Goal: Task Accomplishment & Management: Manage account settings

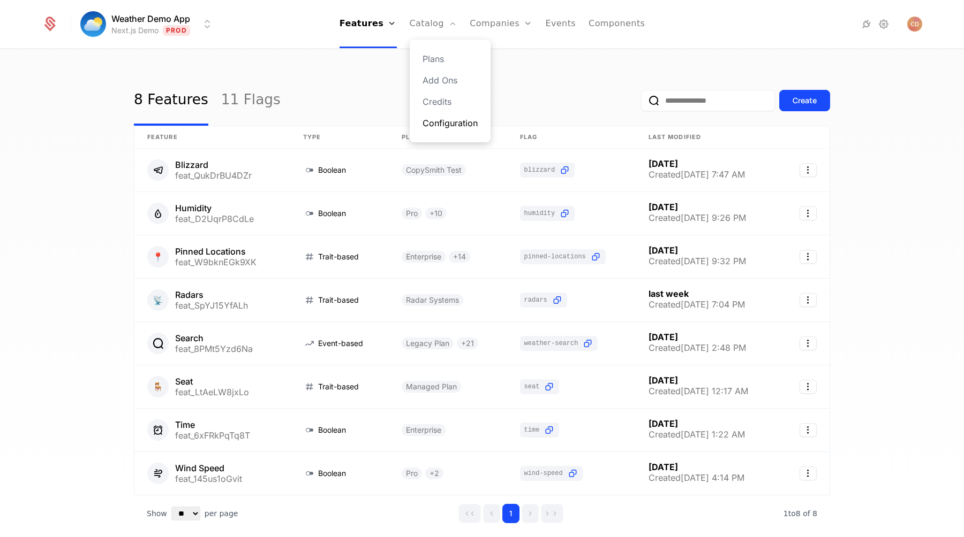
click at [464, 125] on link "Configuration" at bounding box center [449, 123] width 55 height 13
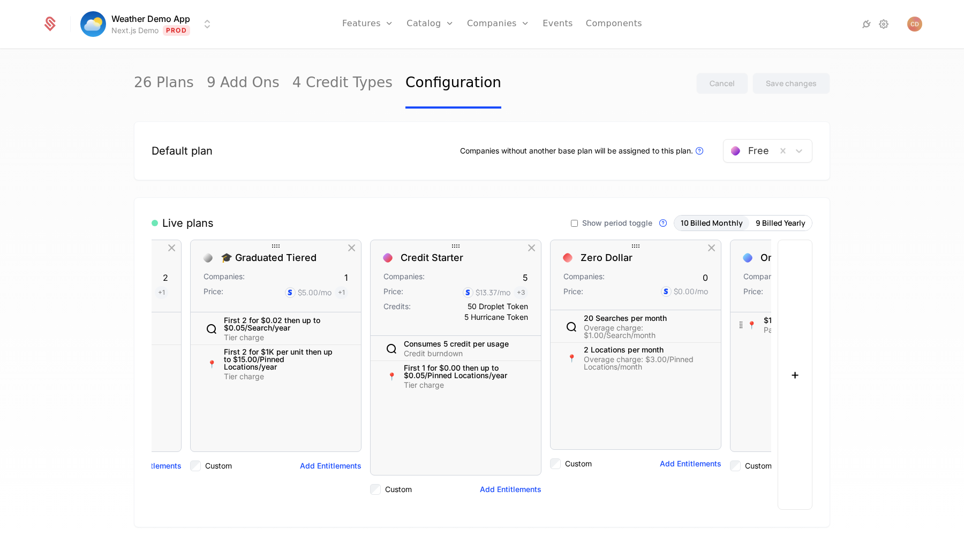
scroll to position [0, 1052]
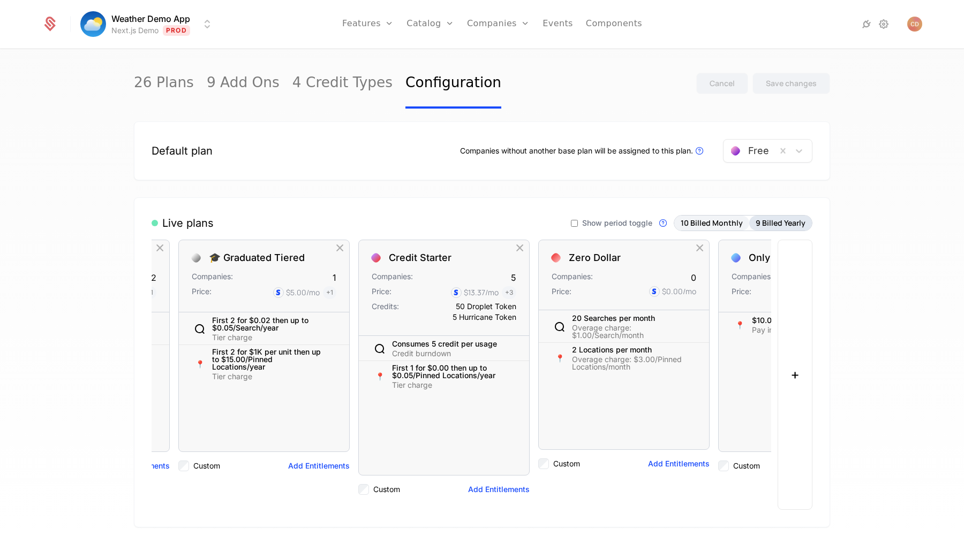
click at [774, 229] on button "9 Billed Yearly" at bounding box center [780, 223] width 63 height 15
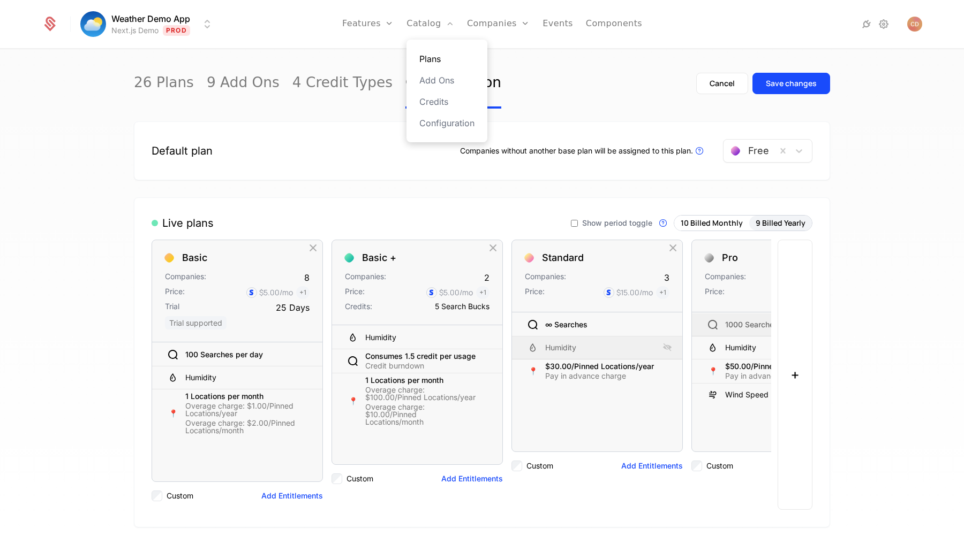
click at [428, 59] on link "Plans" at bounding box center [446, 58] width 55 height 13
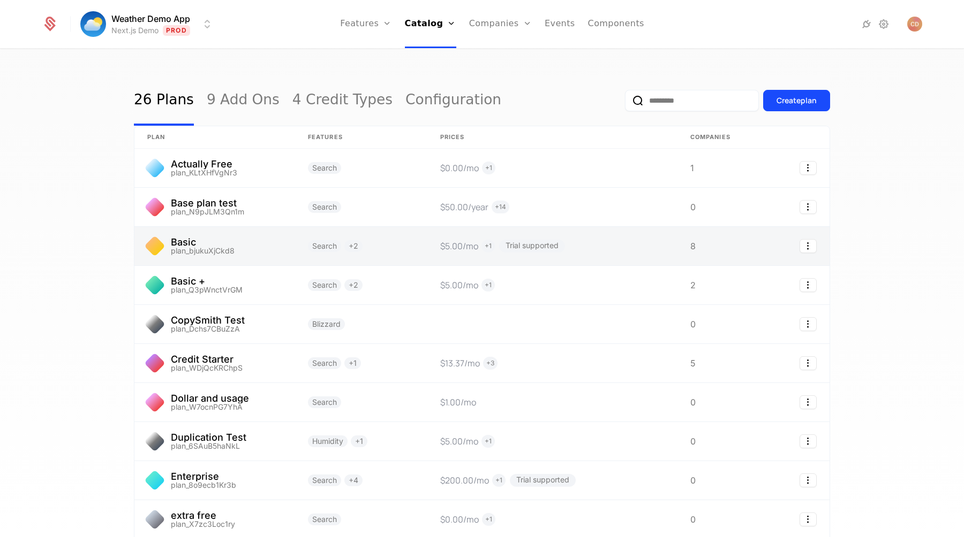
scroll to position [92, 0]
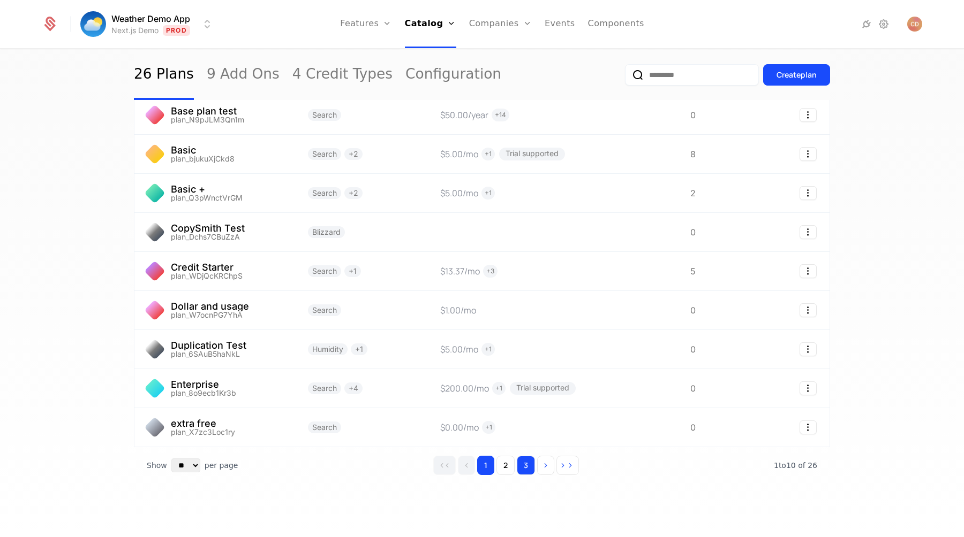
click at [528, 467] on button "3" at bounding box center [526, 465] width 18 height 19
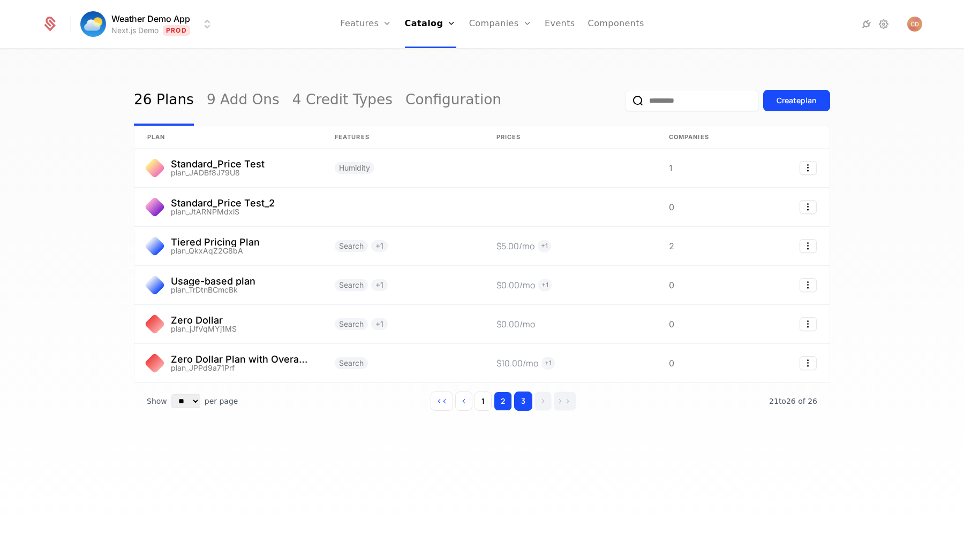
click at [505, 396] on button "2" at bounding box center [503, 401] width 18 height 19
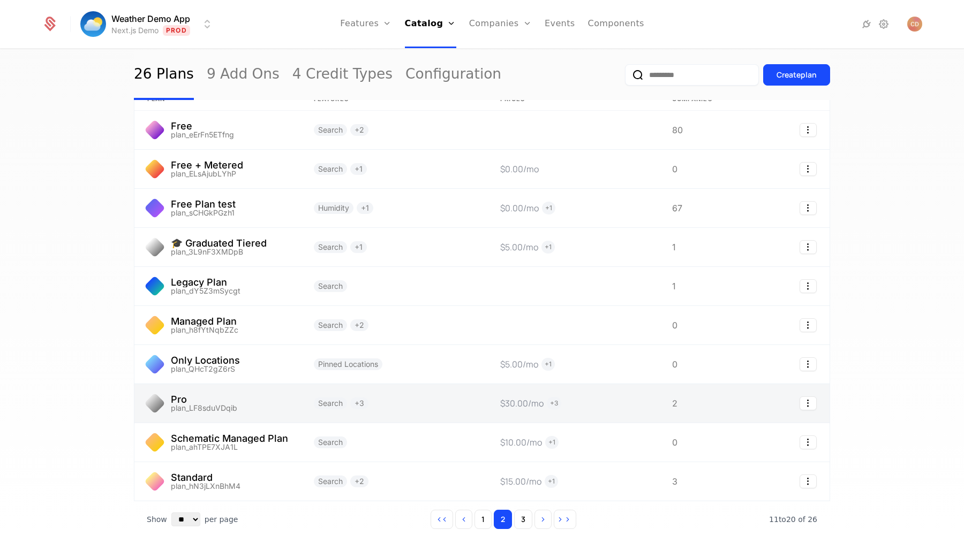
scroll to position [29, 0]
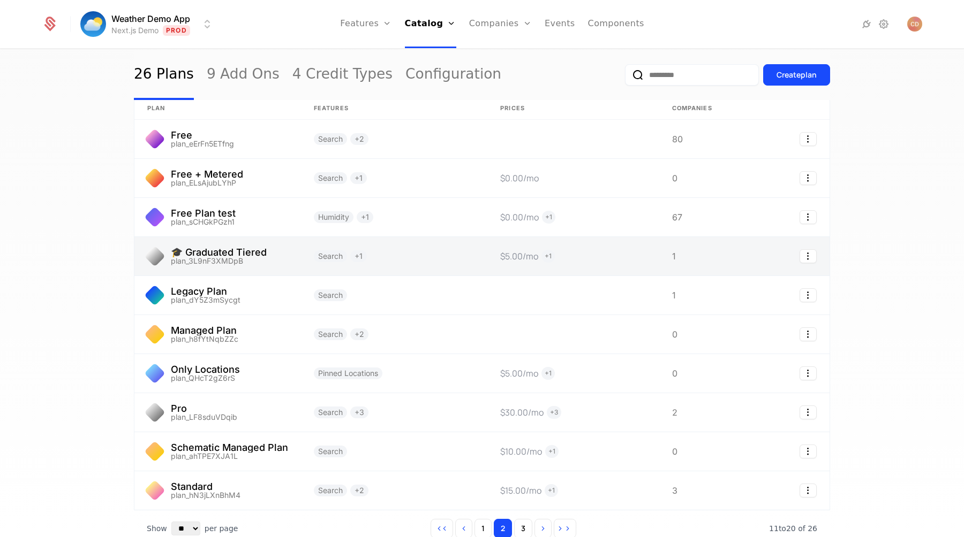
click at [408, 257] on link at bounding box center [394, 256] width 186 height 39
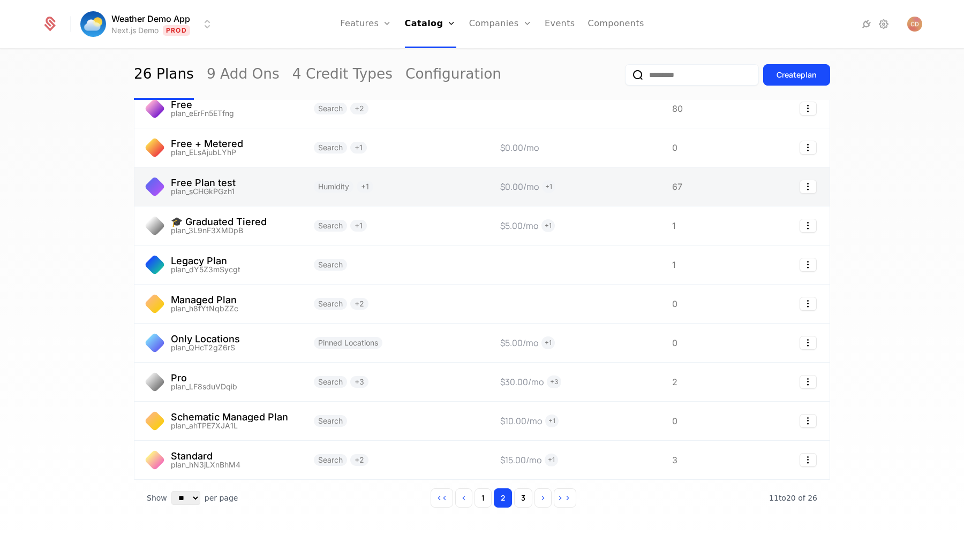
scroll to position [92, 0]
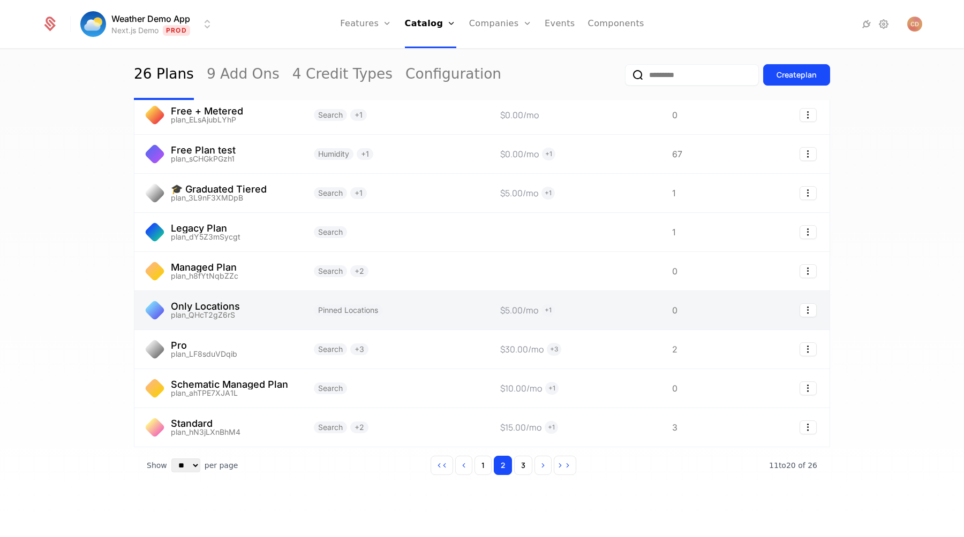
click at [270, 309] on link at bounding box center [217, 310] width 166 height 39
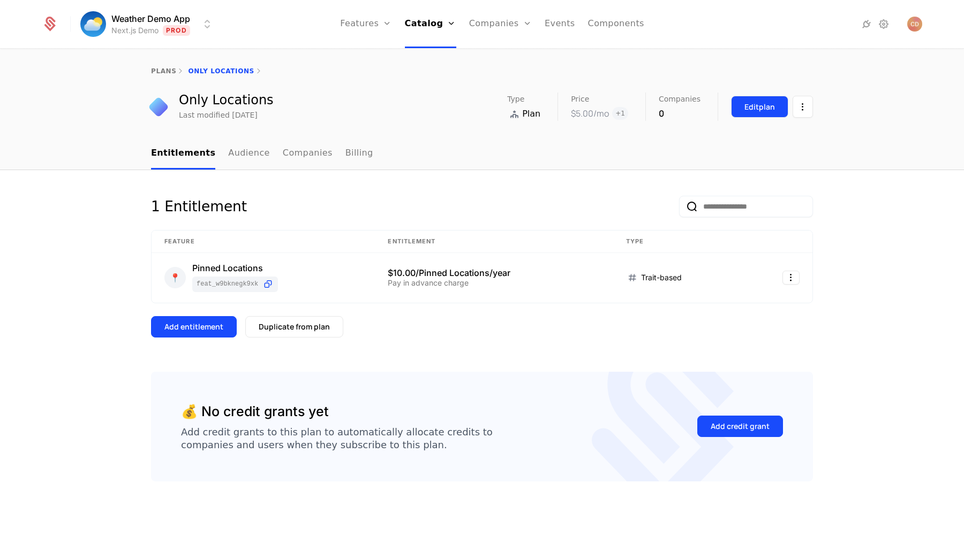
click at [760, 112] on button "Edit plan" at bounding box center [759, 107] width 57 height 22
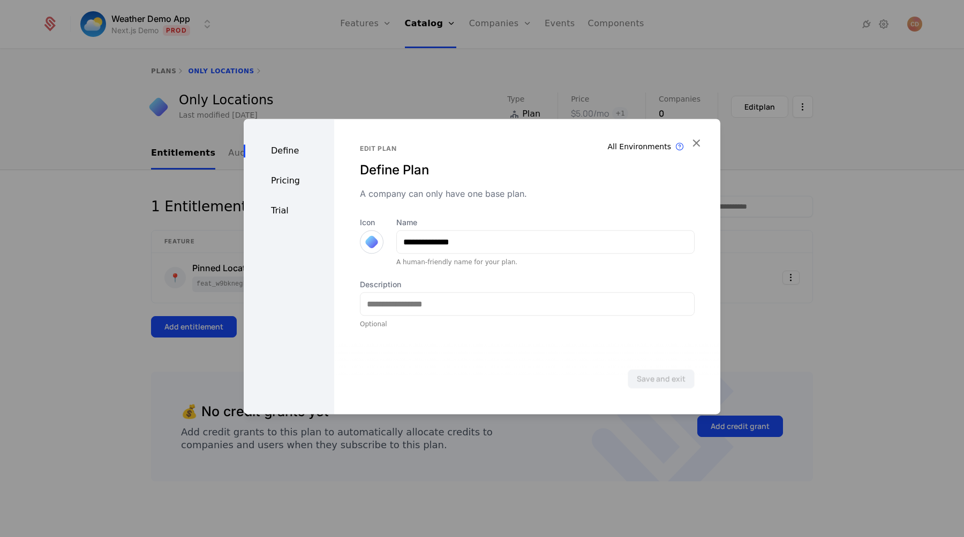
click at [293, 184] on div "Pricing" at bounding box center [289, 181] width 90 height 13
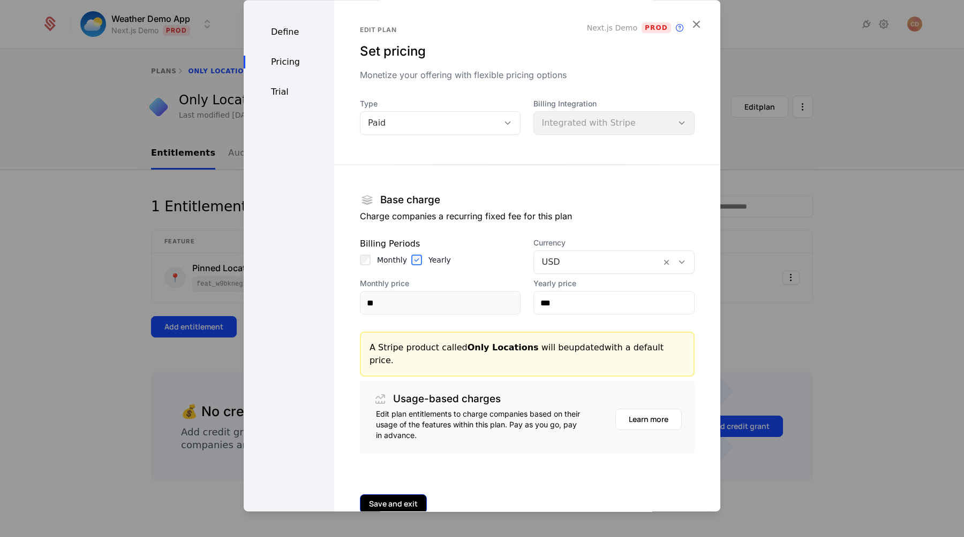
click at [402, 495] on button "Save and exit" at bounding box center [393, 504] width 67 height 19
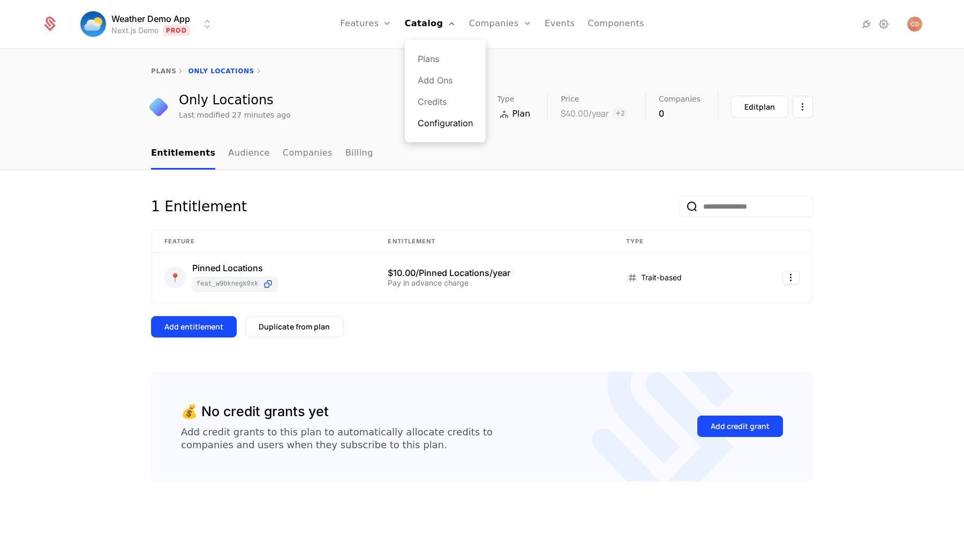
click at [436, 120] on link "Configuration" at bounding box center [445, 123] width 55 height 13
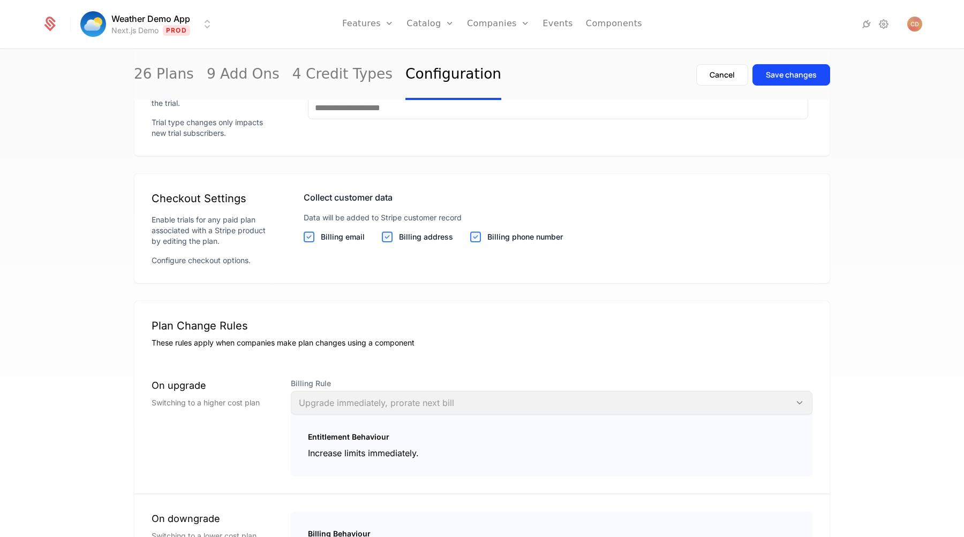
scroll to position [1217, 0]
